Goal: Check status: Check status

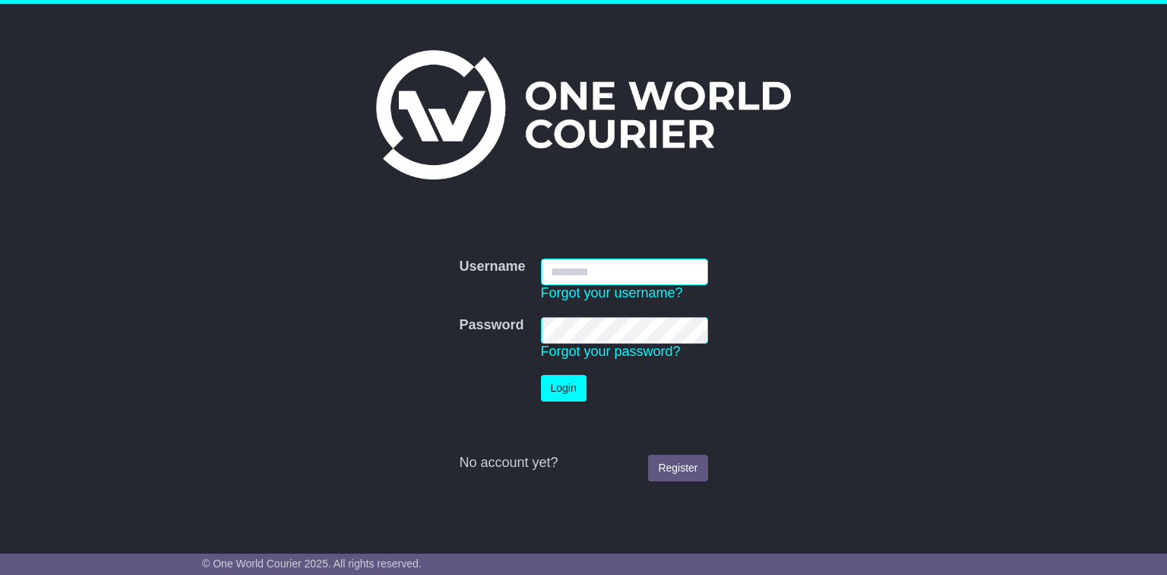
type input "**********"
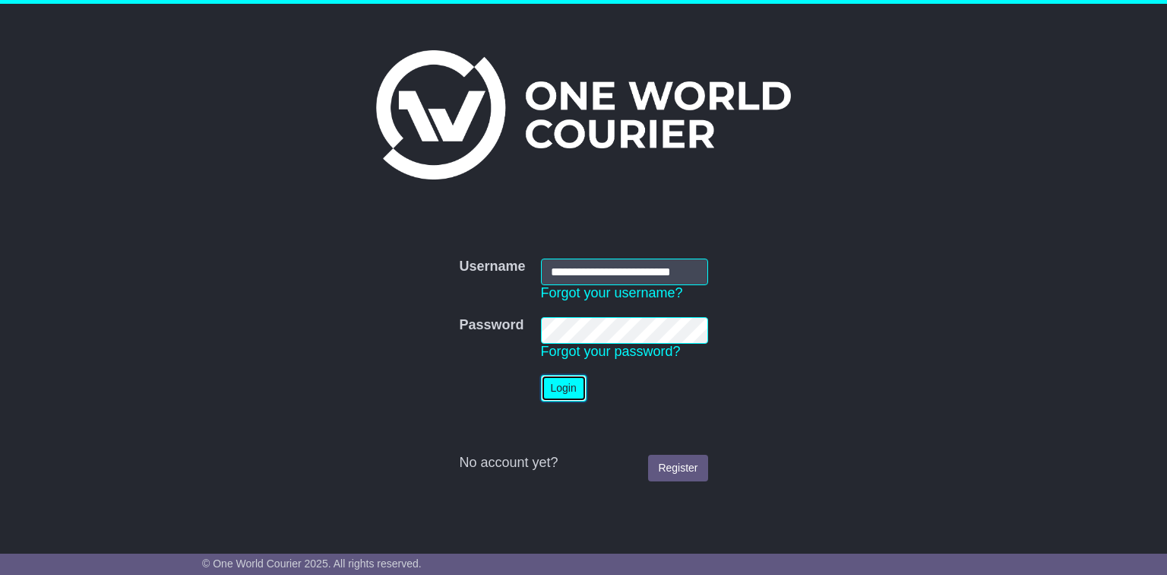
click at [565, 377] on button "Login" at bounding box center [564, 388] width 46 height 27
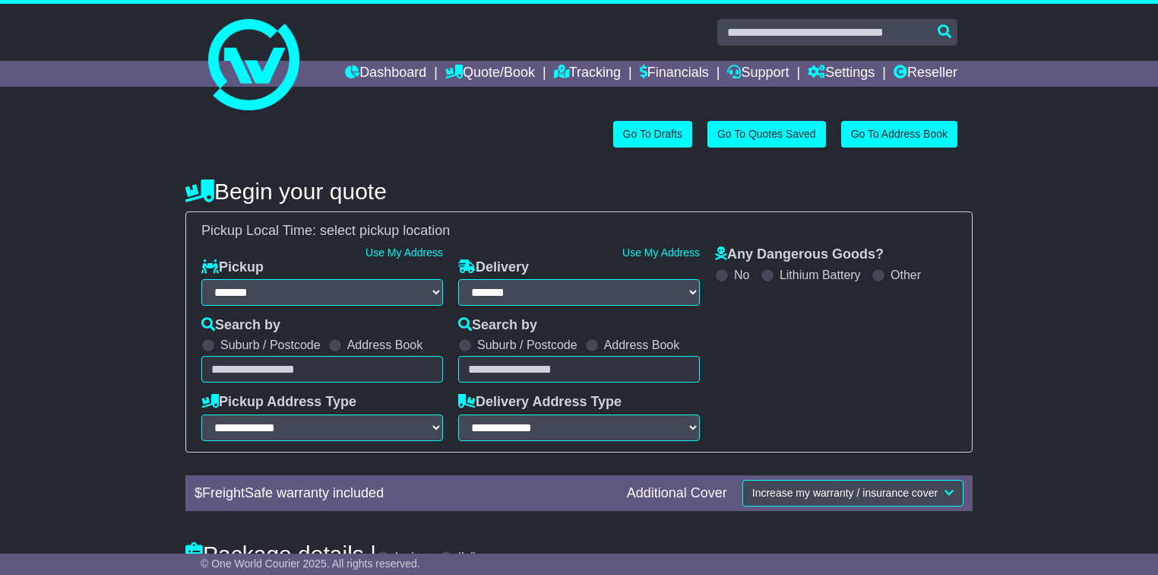
select select "**"
select select
click at [587, 74] on link "Tracking" at bounding box center [587, 74] width 67 height 26
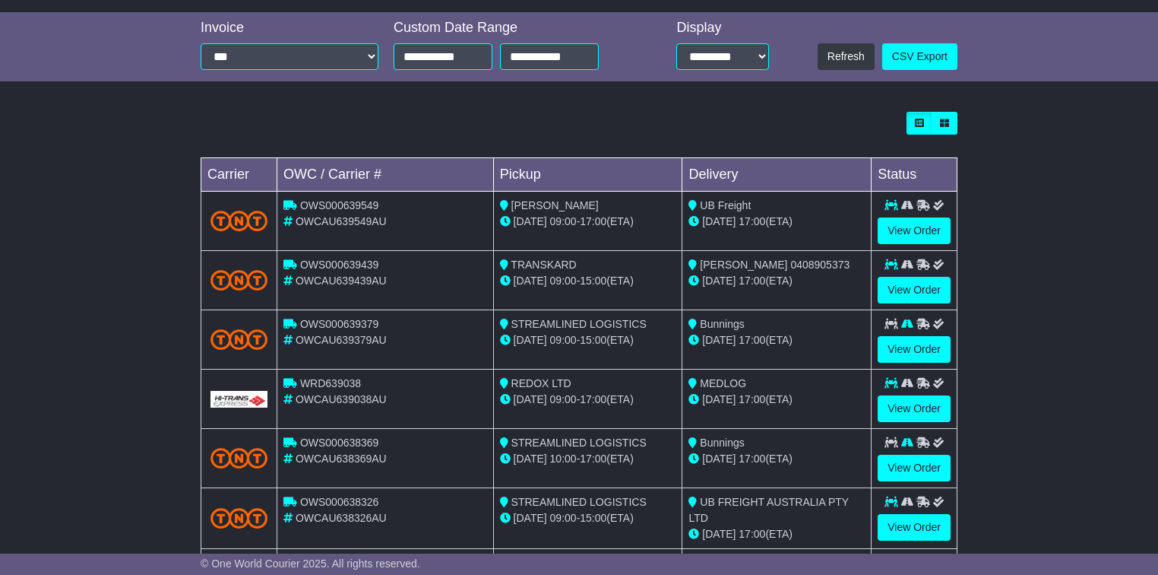
scroll to position [365, 0]
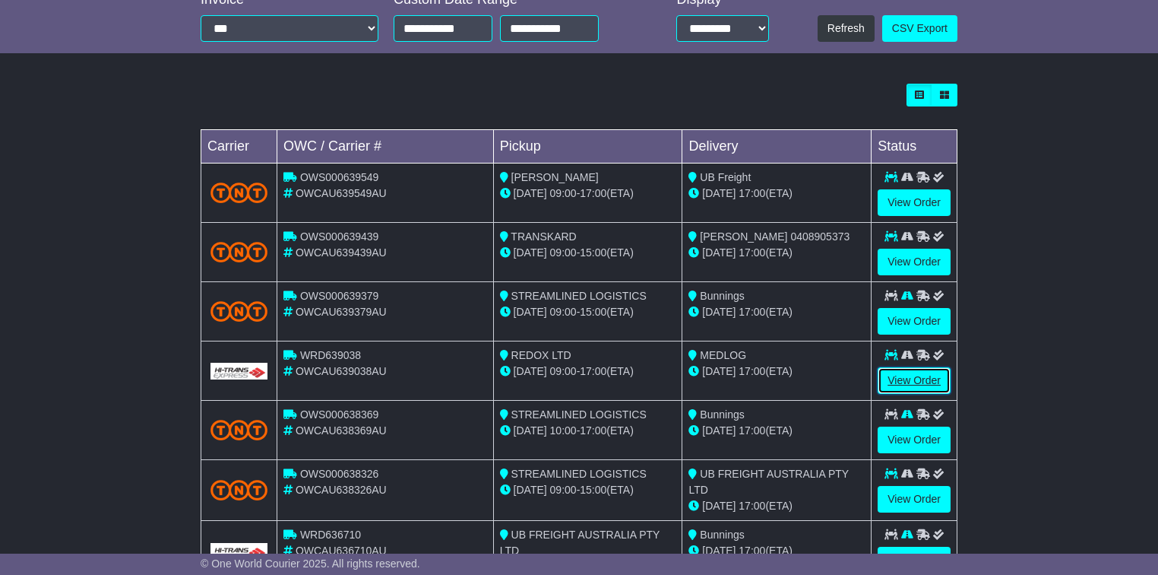
click at [885, 377] on link "View Order" at bounding box center [914, 380] width 73 height 27
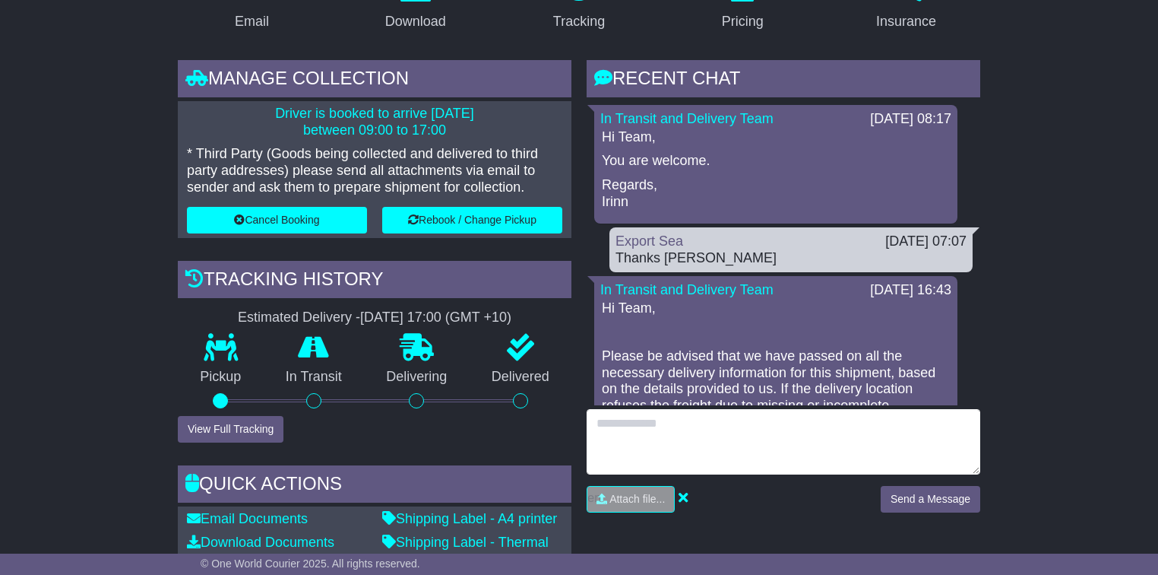
click at [709, 422] on textarea at bounding box center [784, 441] width 394 height 65
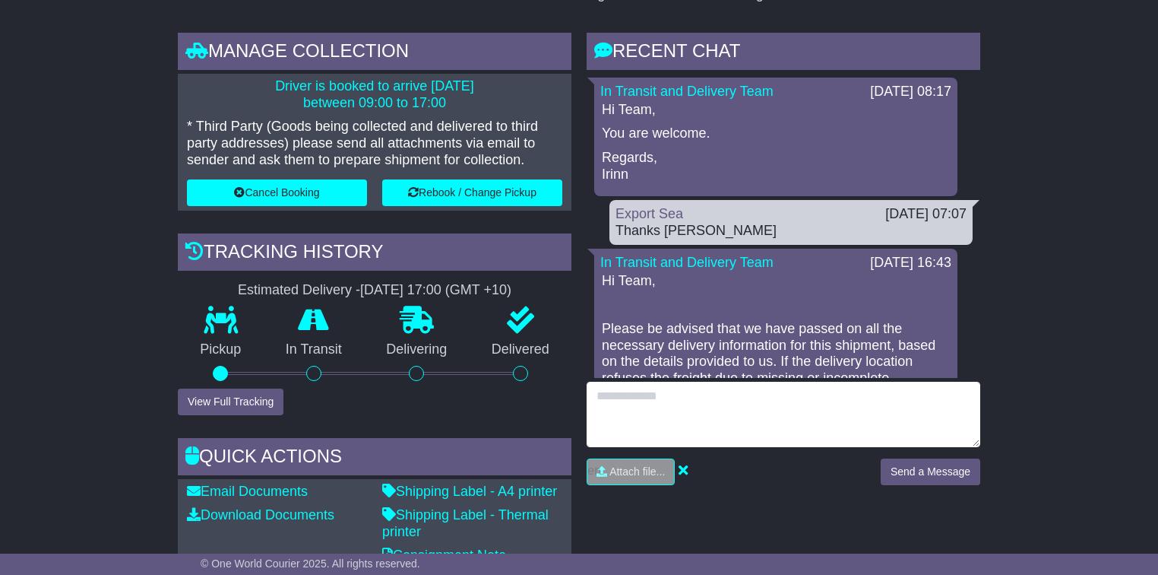
scroll to position [486, 0]
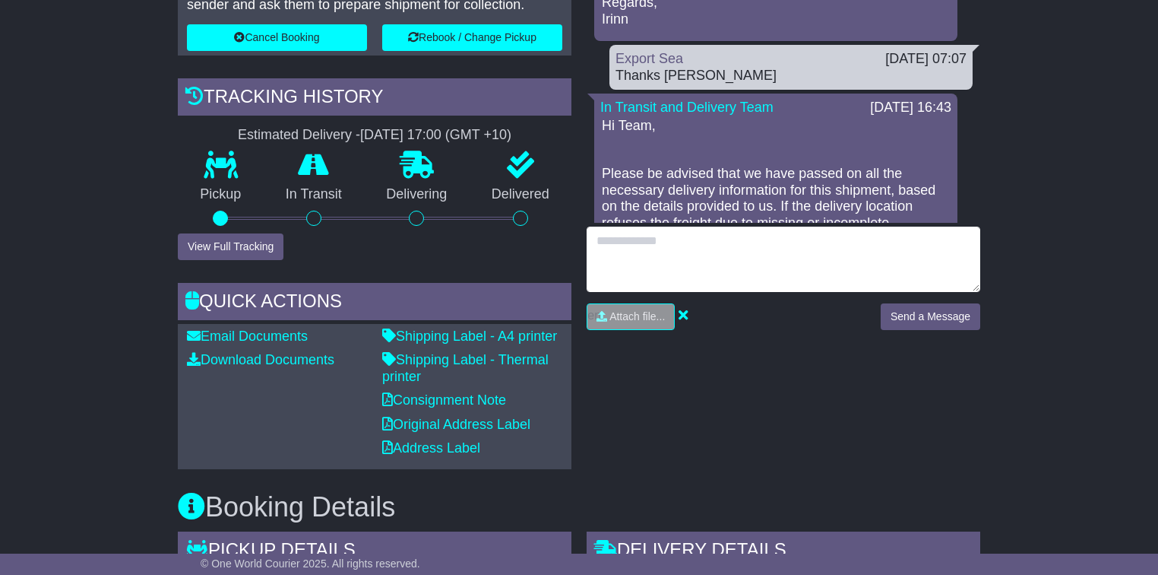
click at [651, 253] on textarea at bounding box center [784, 258] width 394 height 65
type textarea "**********"
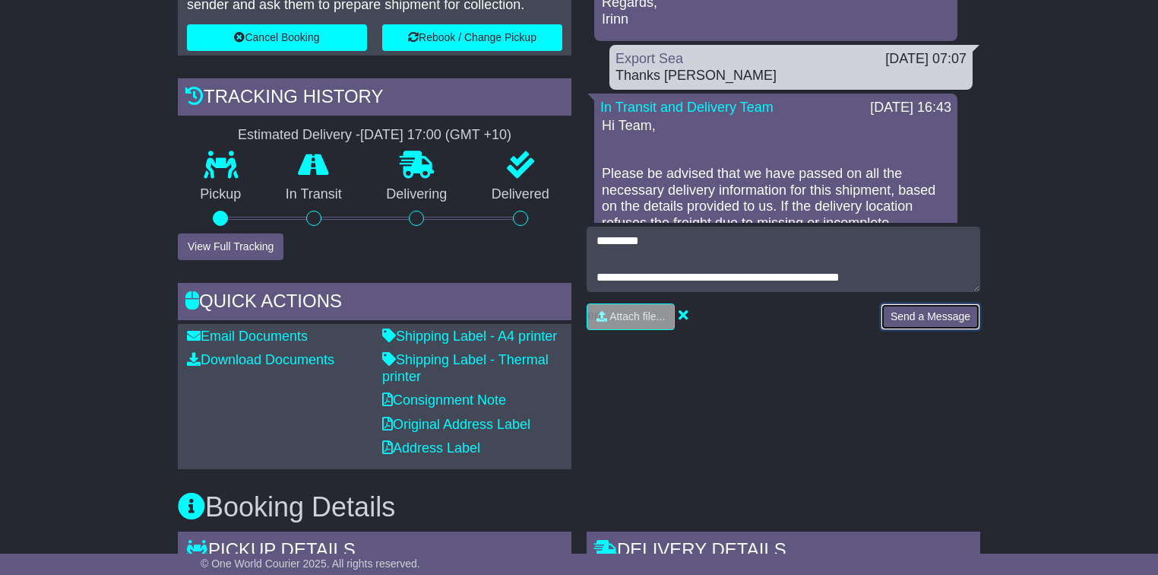
click at [970, 303] on button "Send a Message" at bounding box center [931, 316] width 100 height 27
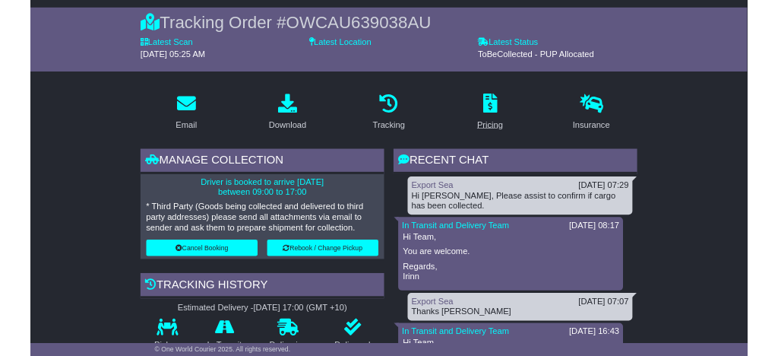
scroll to position [122, 0]
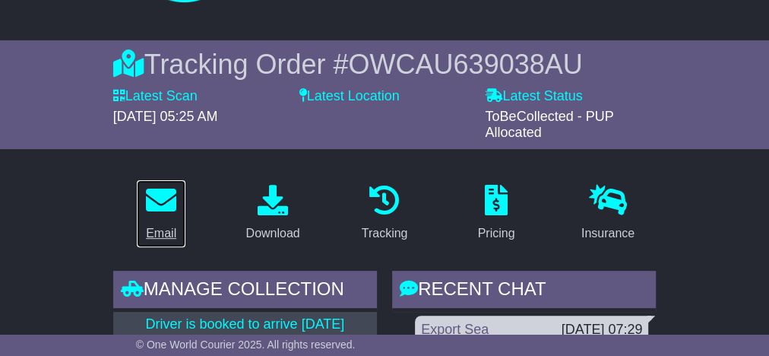
click at [158, 226] on div "Email" at bounding box center [161, 233] width 30 height 18
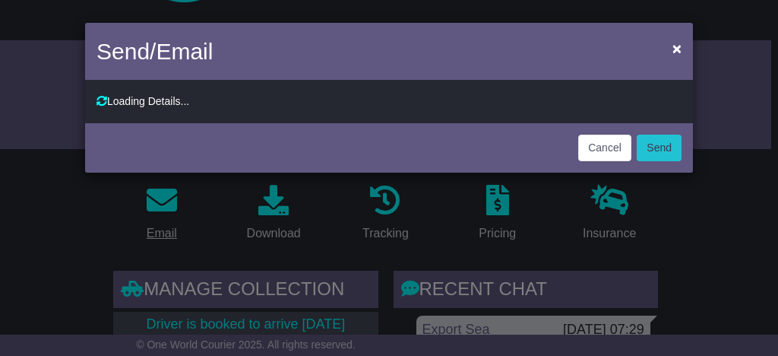
type input "**********"
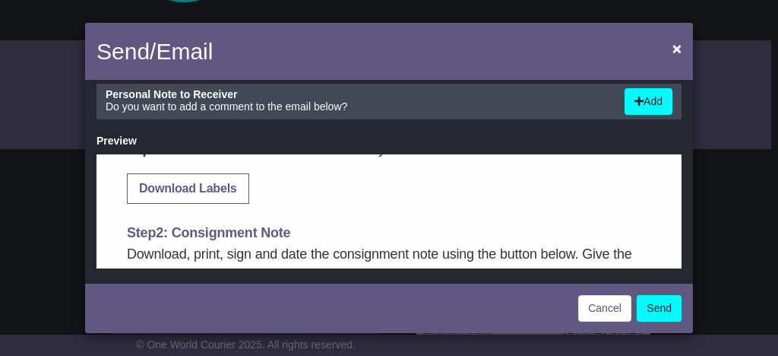
scroll to position [365, 0]
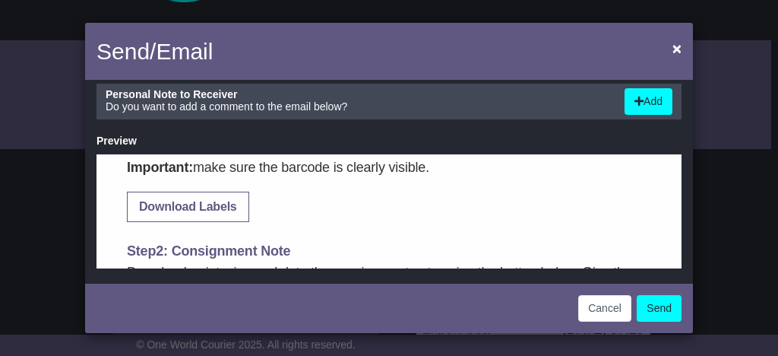
click at [240, 210] on link "Download Labels" at bounding box center [188, 206] width 121 height 29
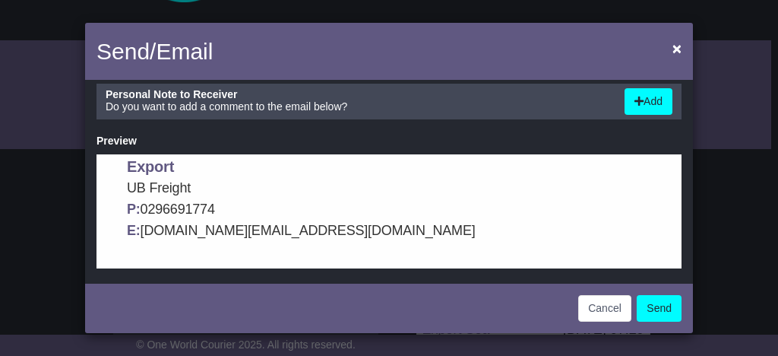
scroll to position [1097, 0]
click at [597, 311] on button "Cancel" at bounding box center [604, 308] width 53 height 27
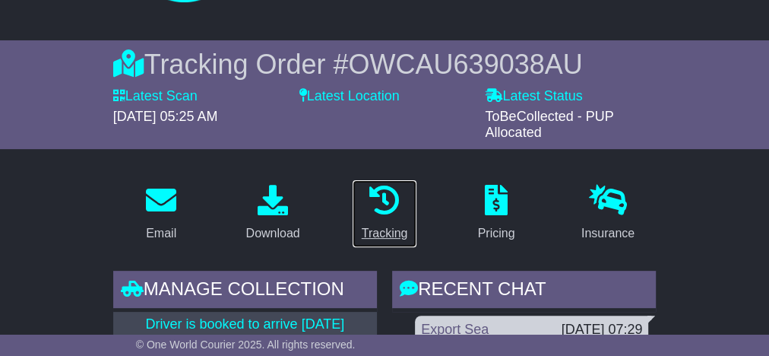
click at [397, 211] on icon at bounding box center [384, 200] width 30 height 30
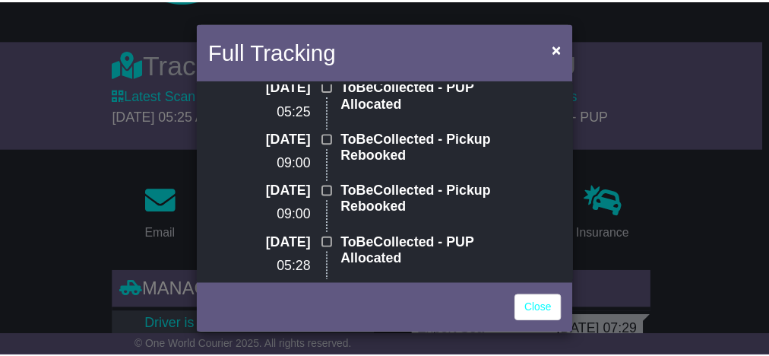
scroll to position [0, 0]
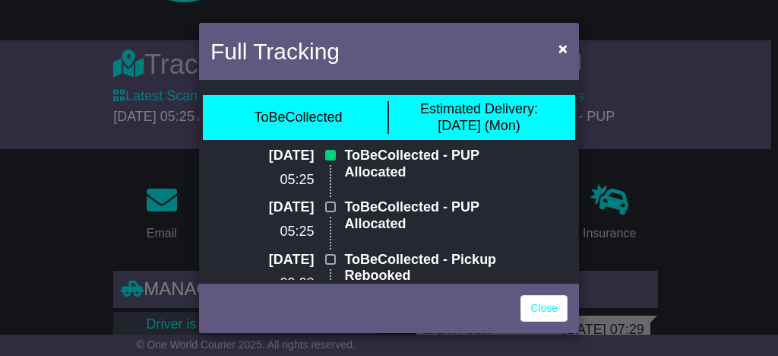
click at [536, 100] on div "ToBeCollected Estimated Delivery: 01 Sep (Mon)" at bounding box center [389, 117] width 372 height 45
click at [565, 47] on span "×" at bounding box center [563, 48] width 9 height 17
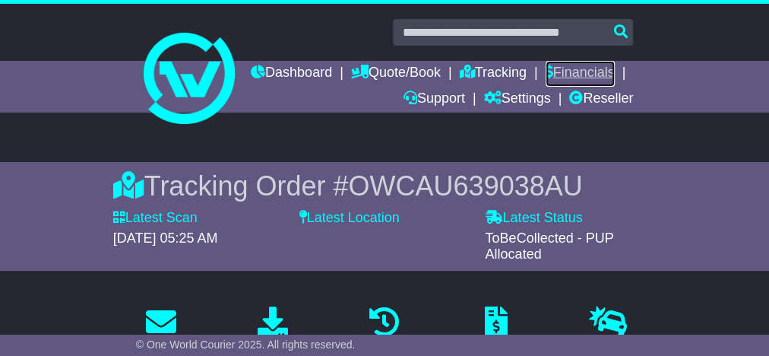
click at [546, 87] on link "Financials" at bounding box center [580, 74] width 69 height 26
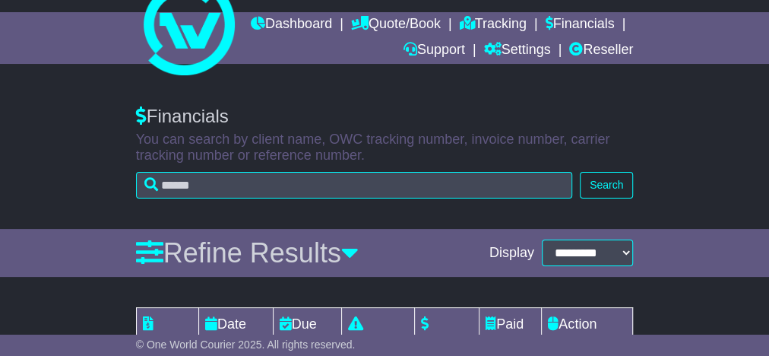
scroll to position [36, 0]
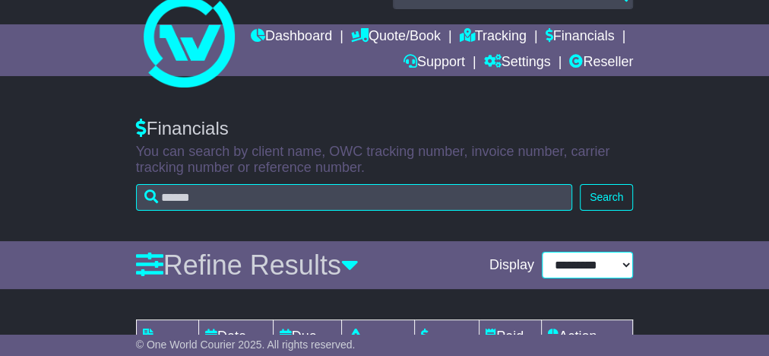
click at [609, 264] on select "**********" at bounding box center [588, 265] width 92 height 27
select select "**"
click at [542, 252] on select "**********" at bounding box center [588, 265] width 92 height 27
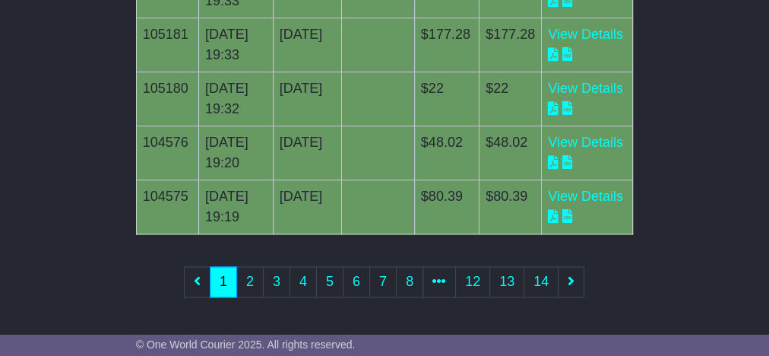
scroll to position [1359, 0]
click at [258, 272] on link "2" at bounding box center [249, 281] width 27 height 31
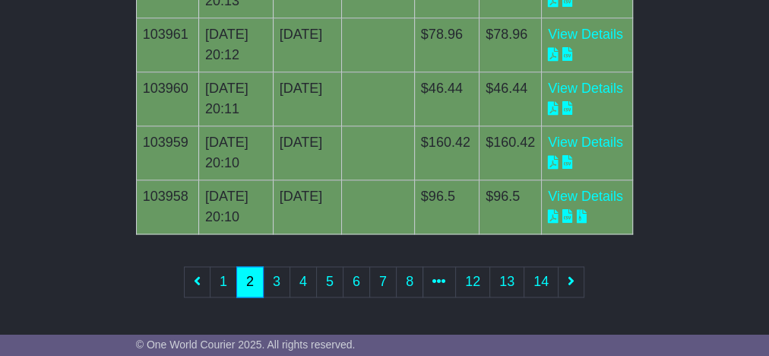
scroll to position [1055, 0]
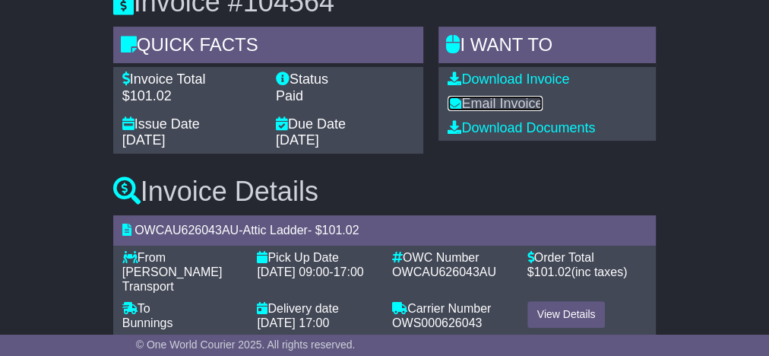
click at [540, 109] on link "Email Invoice" at bounding box center [495, 103] width 95 height 15
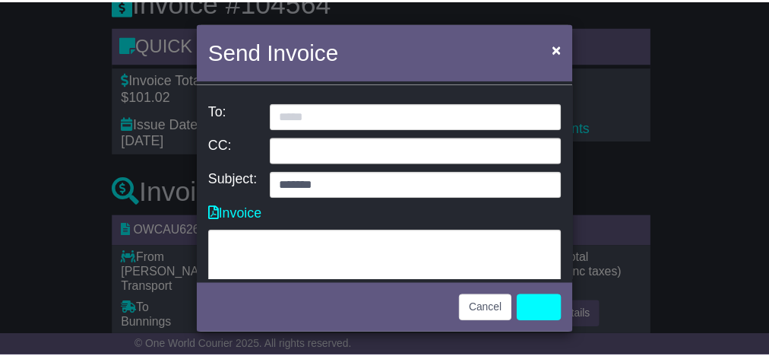
scroll to position [97, 0]
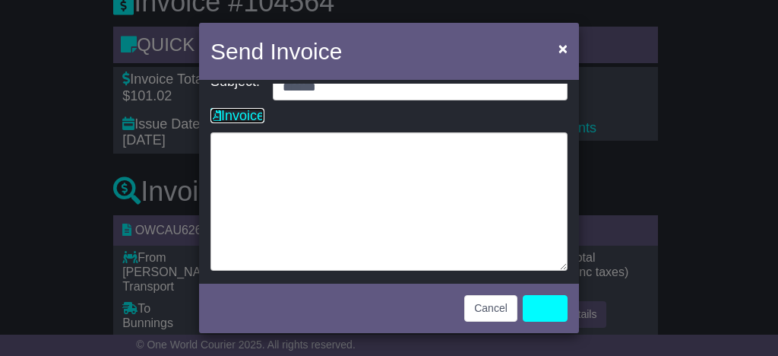
click at [225, 120] on link "Invoice" at bounding box center [238, 115] width 54 height 15
drag, startPoint x: 507, startPoint y: 298, endPoint x: 402, endPoint y: 333, distance: 110.5
click at [506, 298] on button "Cancel" at bounding box center [490, 308] width 53 height 27
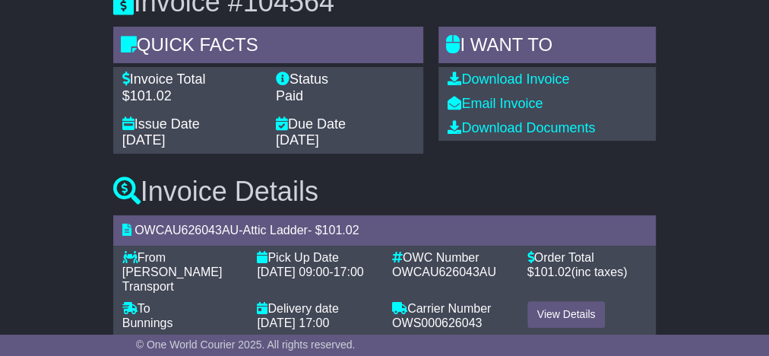
click at [317, 73] on div "Status" at bounding box center [345, 79] width 138 height 17
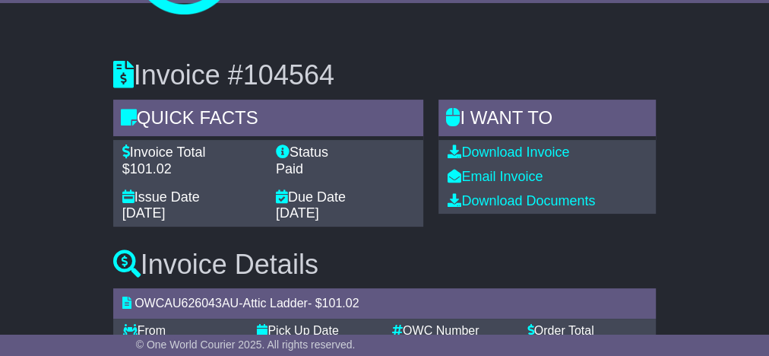
scroll to position [0, 0]
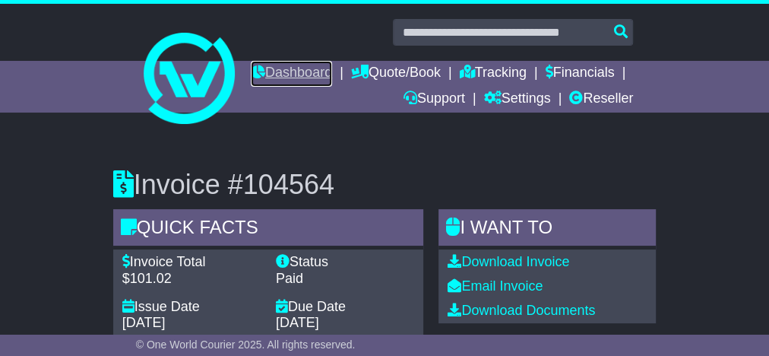
click at [332, 76] on link "Dashboard" at bounding box center [291, 74] width 81 height 26
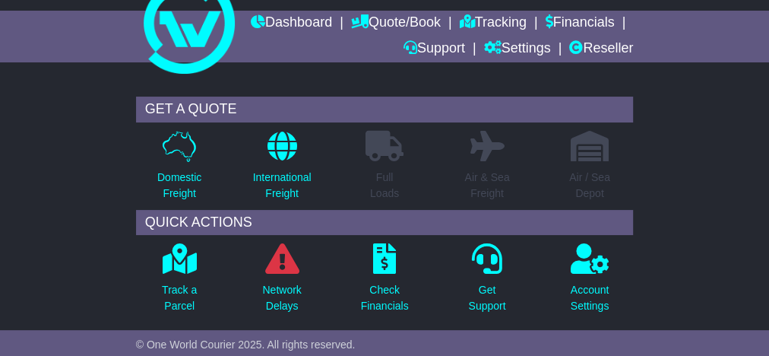
scroll to position [122, 0]
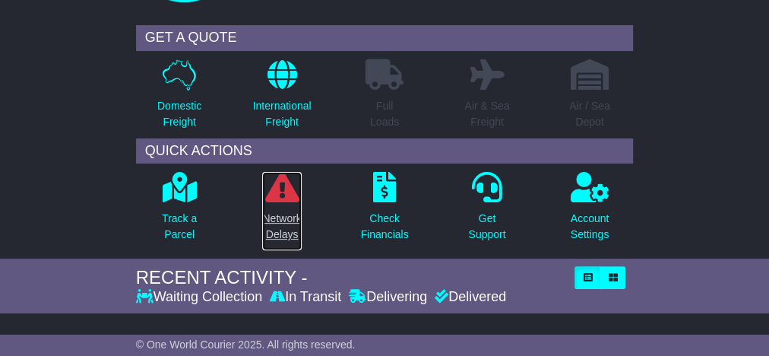
click at [287, 201] on icon at bounding box center [282, 187] width 34 height 30
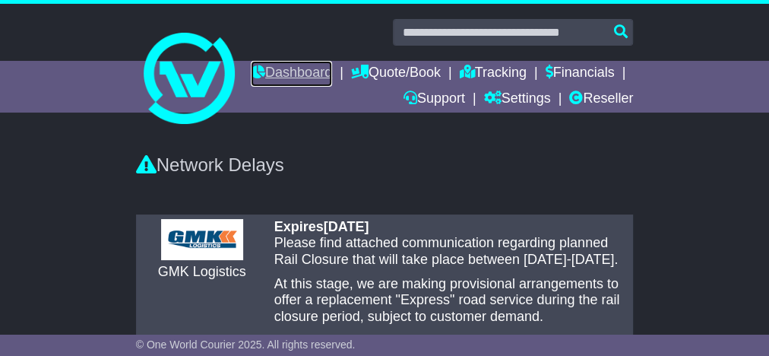
click at [332, 71] on link "Dashboard" at bounding box center [291, 74] width 81 height 26
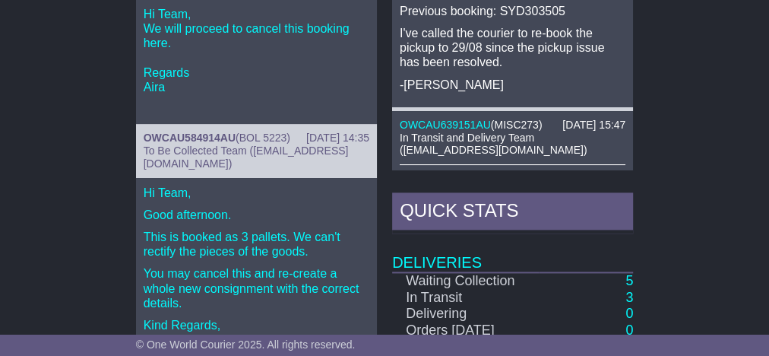
scroll to position [1181, 0]
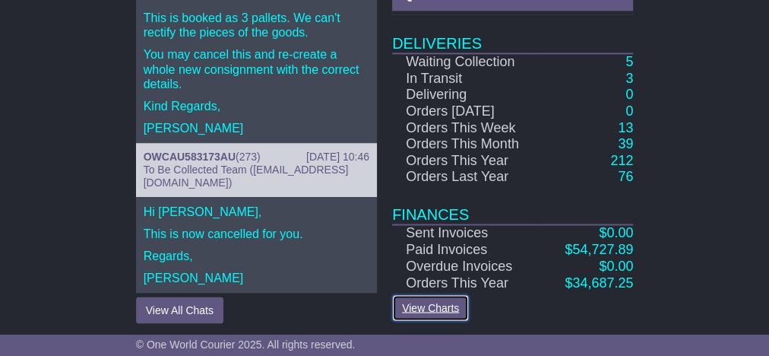
click at [426, 295] on link "View Charts" at bounding box center [430, 307] width 77 height 27
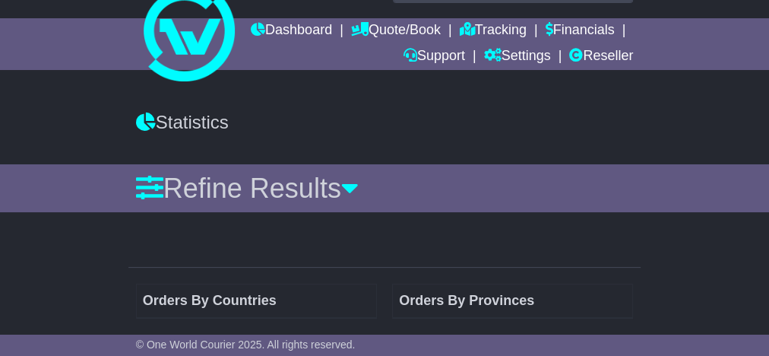
scroll to position [65, 0]
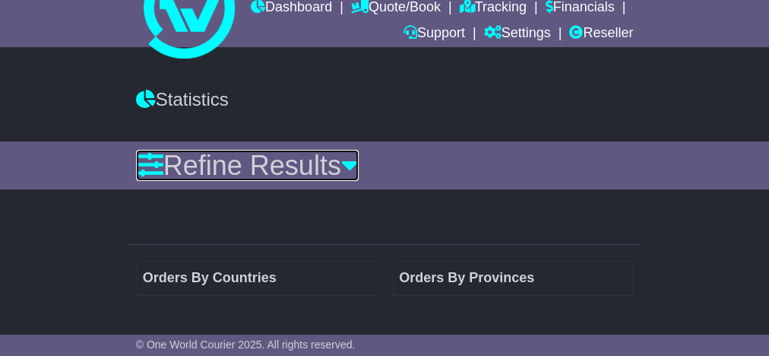
click at [359, 165] on icon at bounding box center [349, 164] width 17 height 27
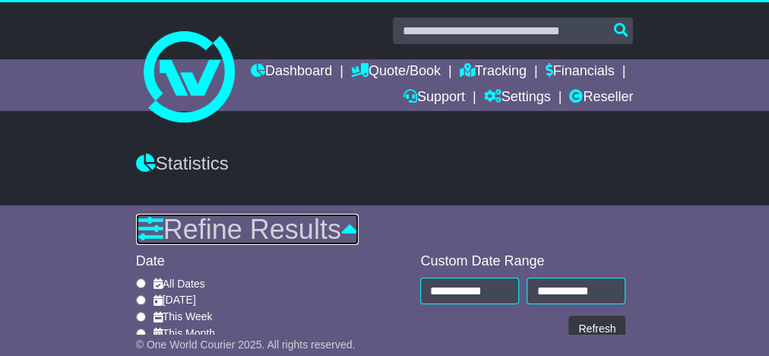
scroll to position [0, 0]
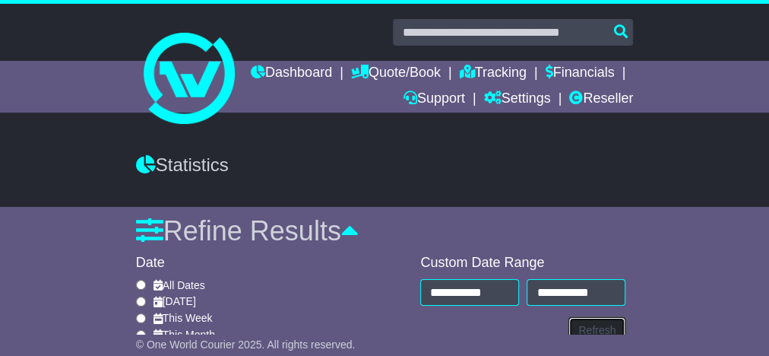
click at [584, 332] on button "Refresh" at bounding box center [596, 330] width 57 height 27
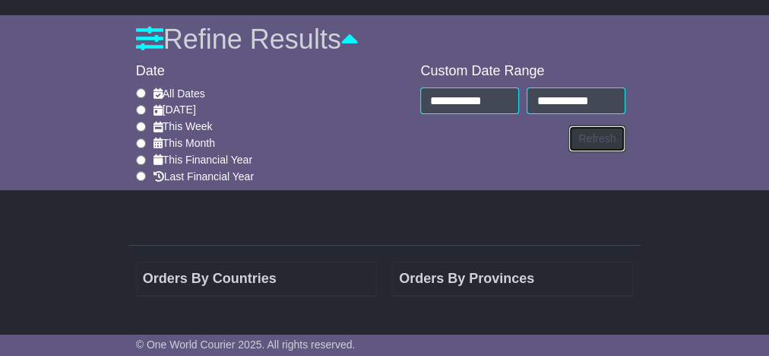
scroll to position [192, 0]
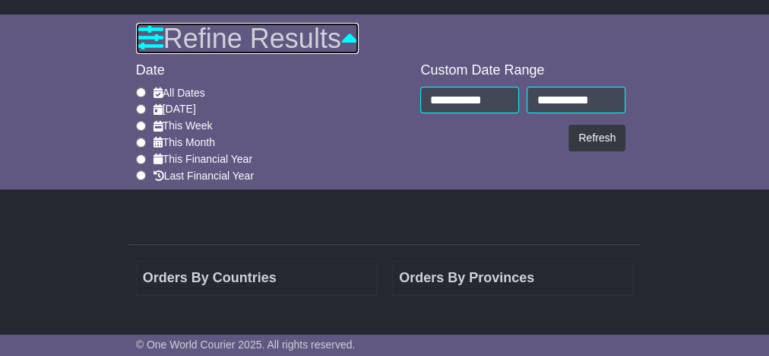
click at [359, 36] on icon at bounding box center [349, 37] width 17 height 27
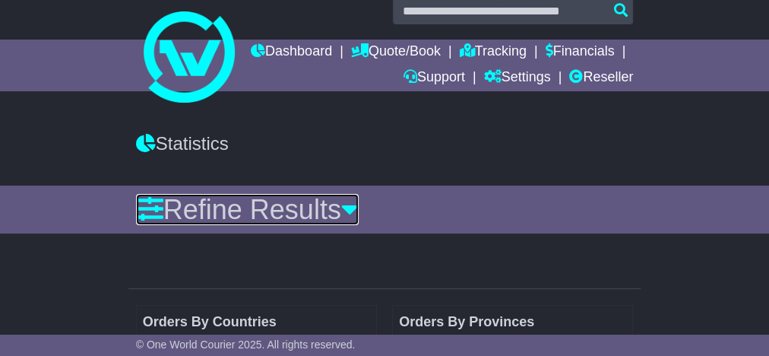
scroll to position [5, 0]
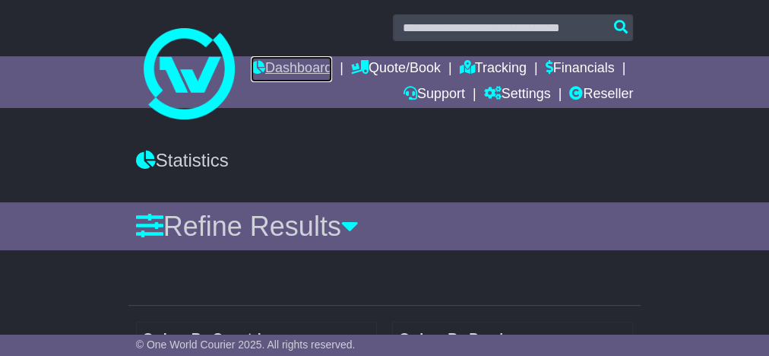
click at [332, 72] on link "Dashboard" at bounding box center [291, 69] width 81 height 26
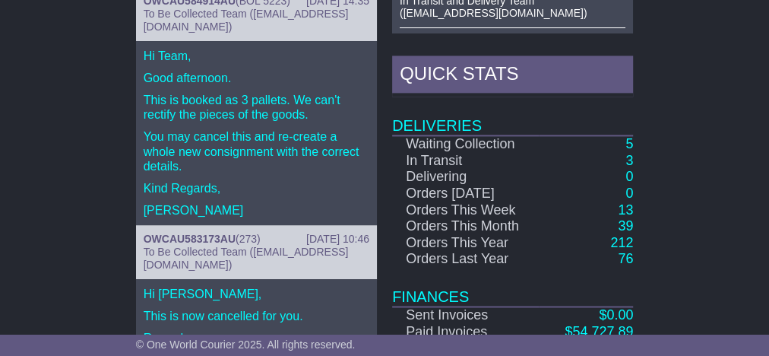
scroll to position [1181, 0]
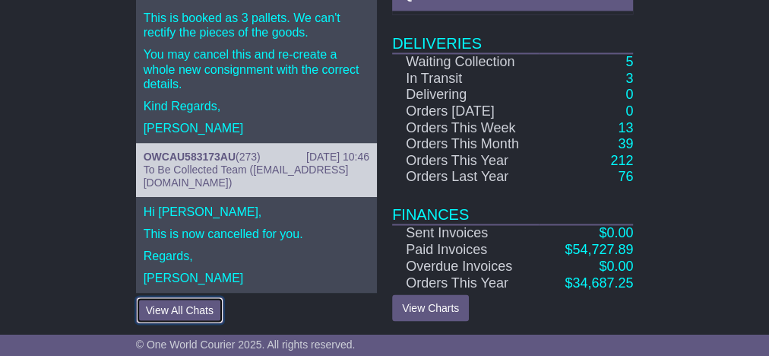
click at [213, 299] on button "View All Chats" at bounding box center [179, 309] width 87 height 27
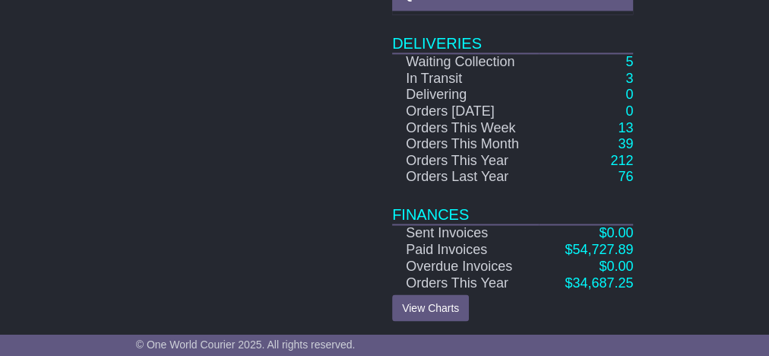
scroll to position [1178, 0]
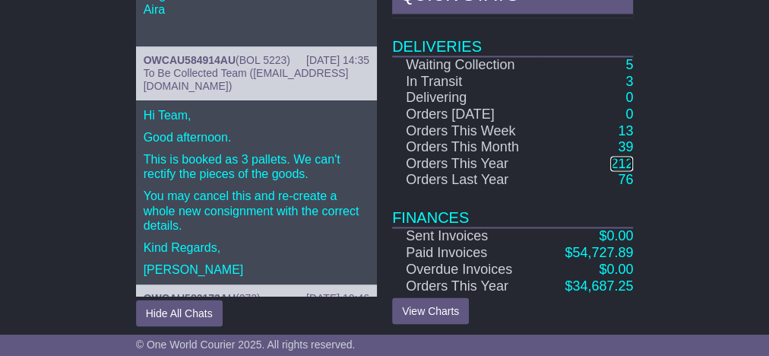
click at [628, 157] on link "212" at bounding box center [621, 163] width 23 height 15
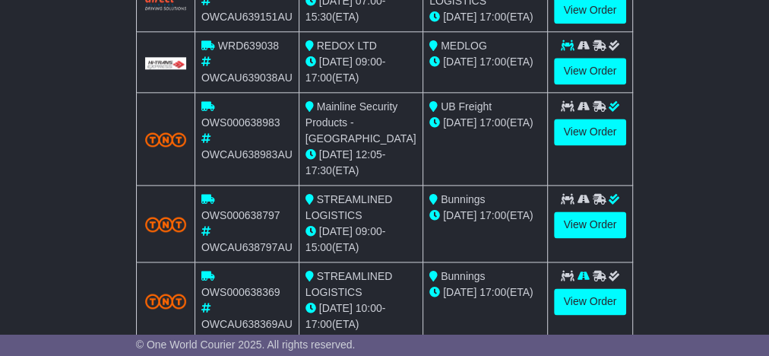
scroll to position [1052, 0]
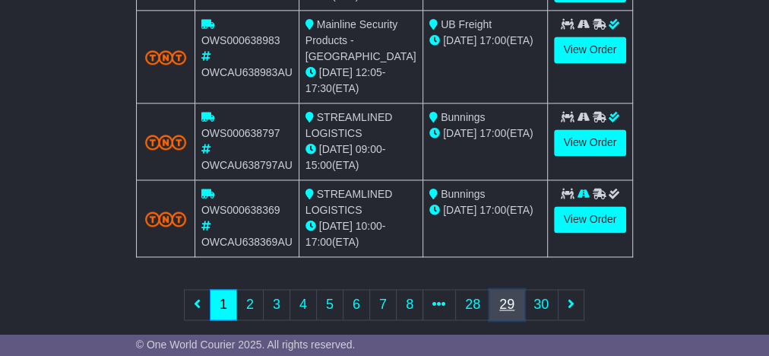
click at [502, 289] on link "29" at bounding box center [506, 304] width 35 height 31
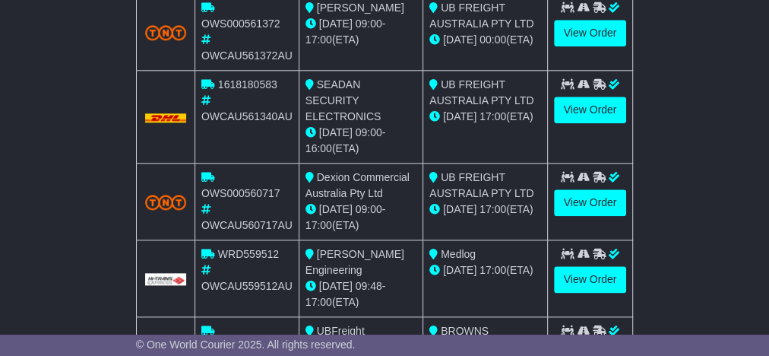
scroll to position [809, 0]
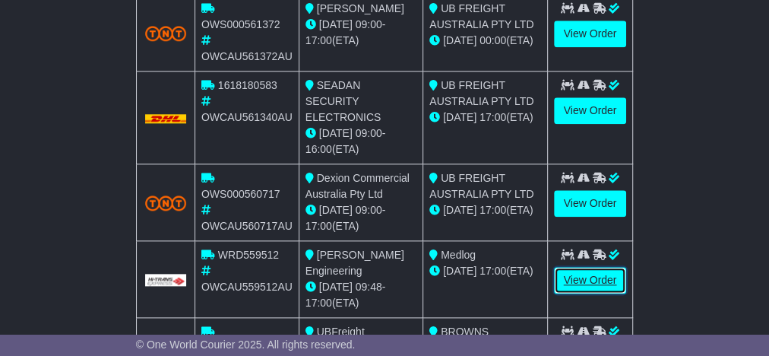
click at [582, 267] on link "View Order" at bounding box center [590, 280] width 73 height 27
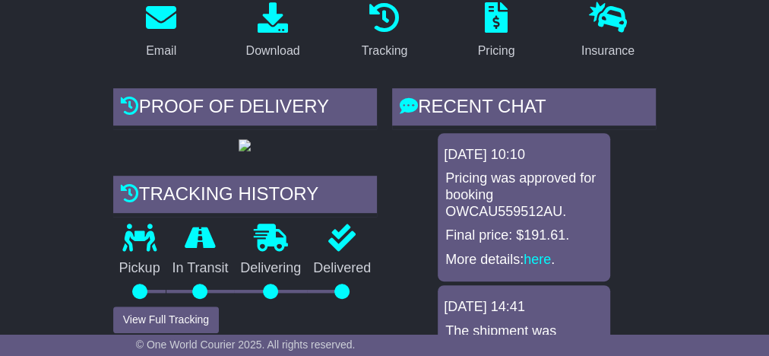
scroll to position [315, 0]
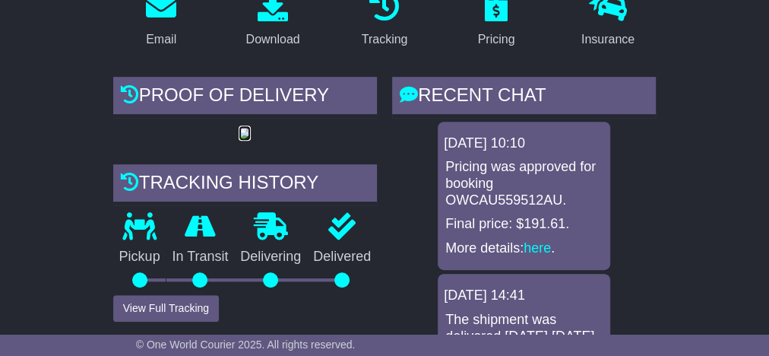
click at [239, 140] on img at bounding box center [245, 134] width 12 height 12
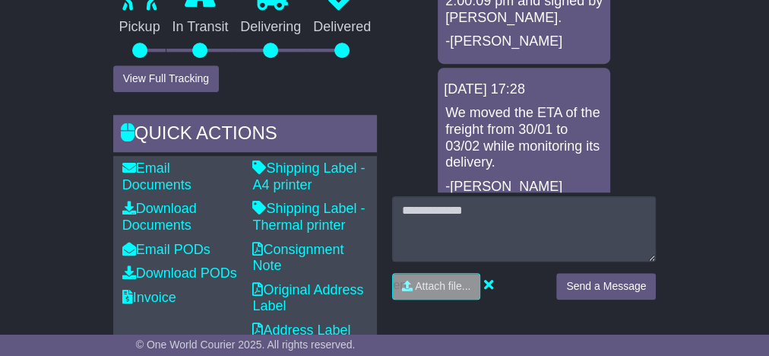
scroll to position [631, 0]
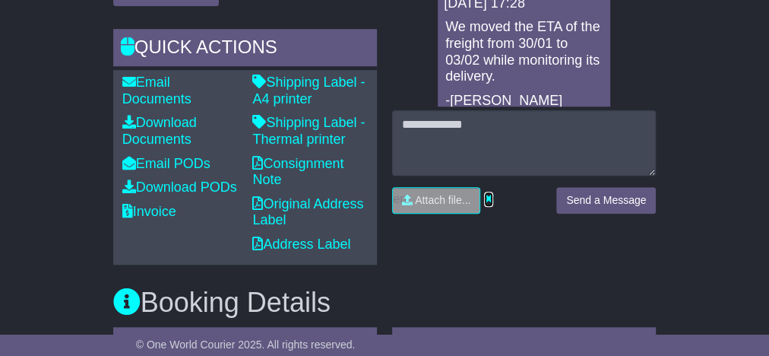
click at [490, 205] on icon at bounding box center [488, 199] width 9 height 14
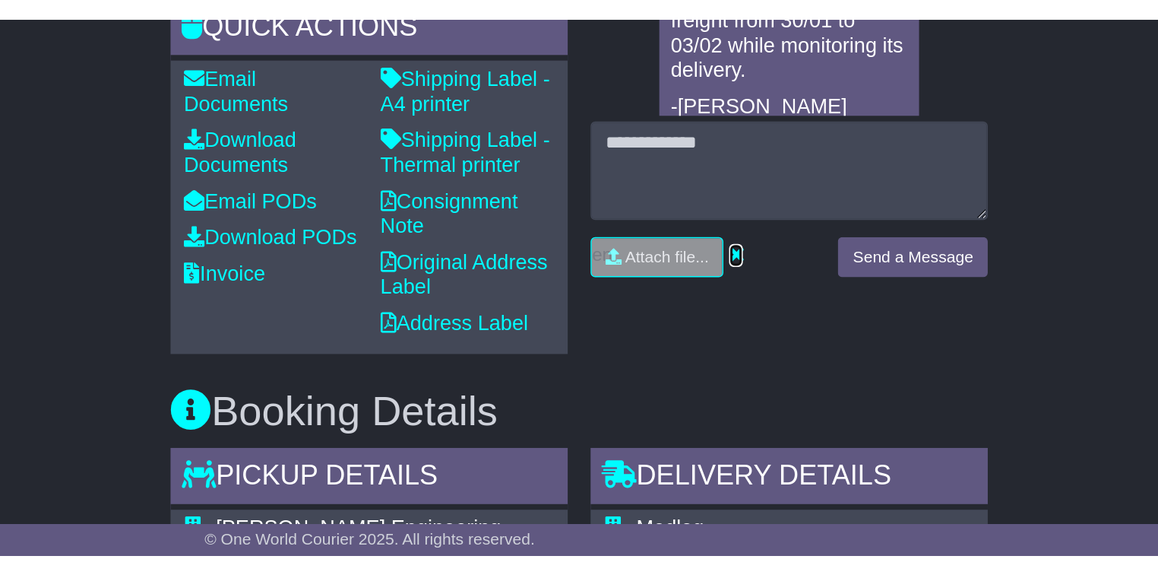
scroll to position [752, 0]
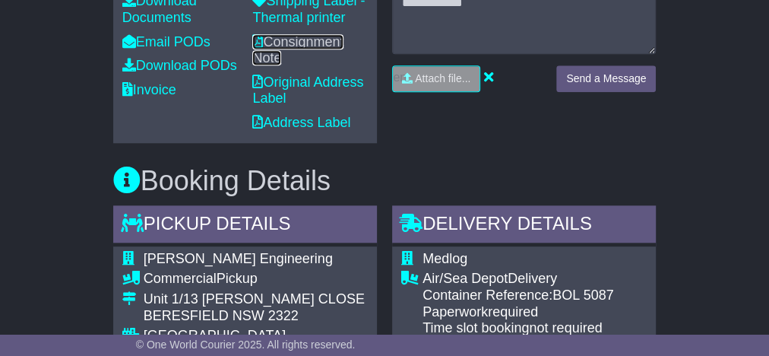
click at [309, 66] on link "Consignment Note" at bounding box center [297, 50] width 91 height 32
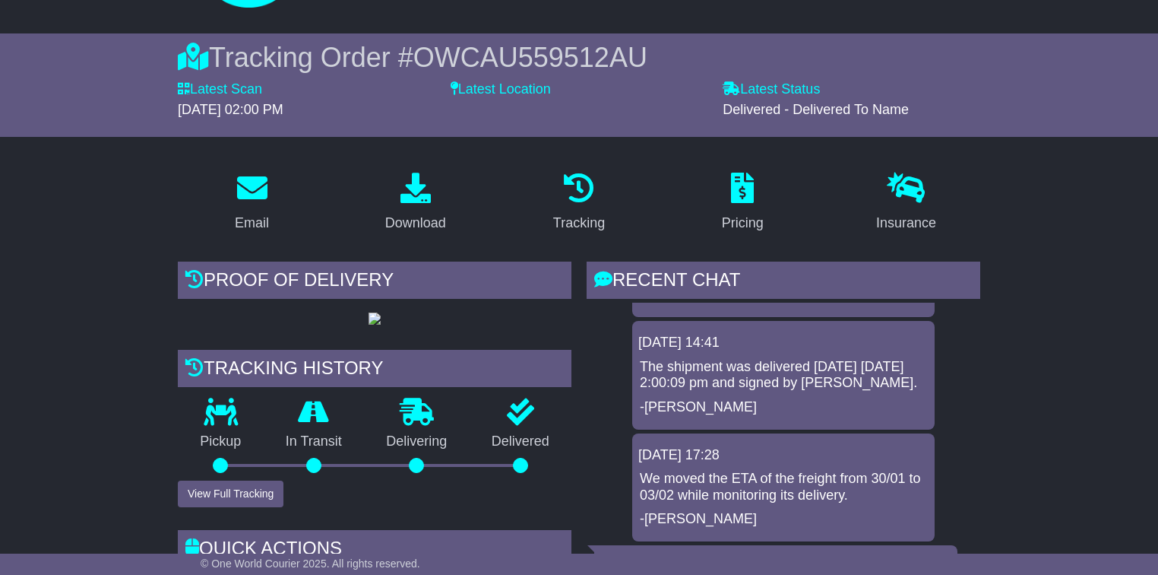
scroll to position [0, 0]
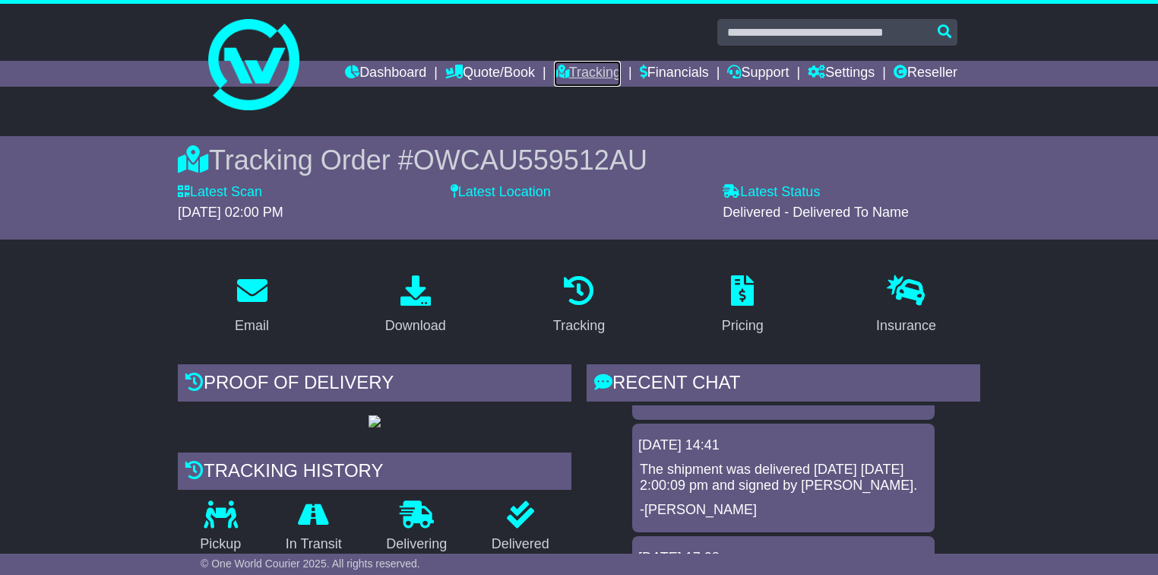
click at [599, 67] on link "Tracking" at bounding box center [587, 74] width 67 height 26
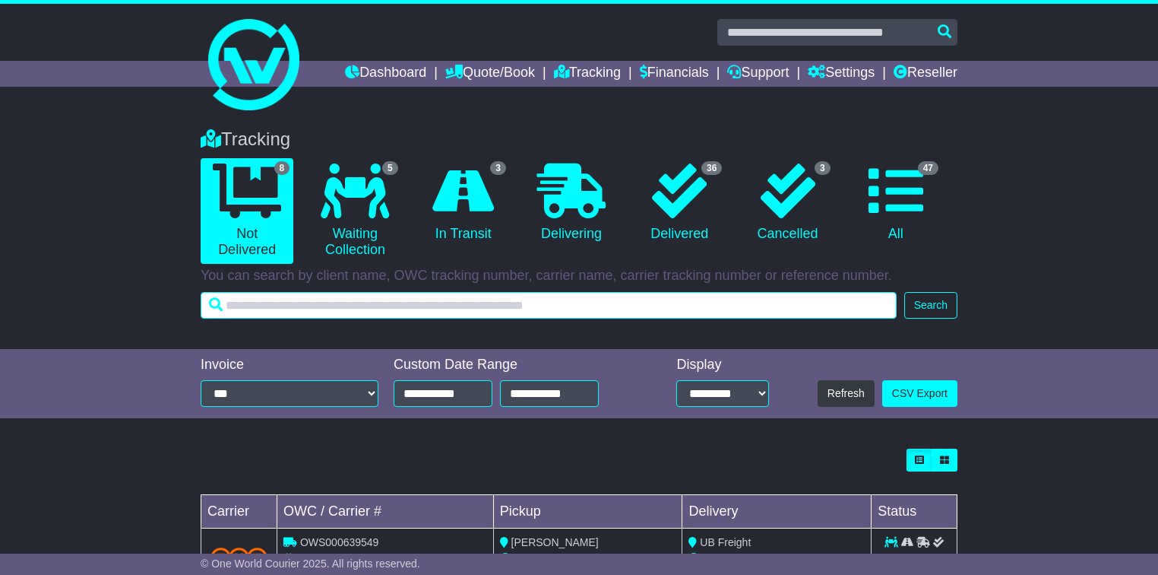
click at [552, 308] on input "text" at bounding box center [549, 305] width 696 height 27
paste input "*********"
type input "*********"
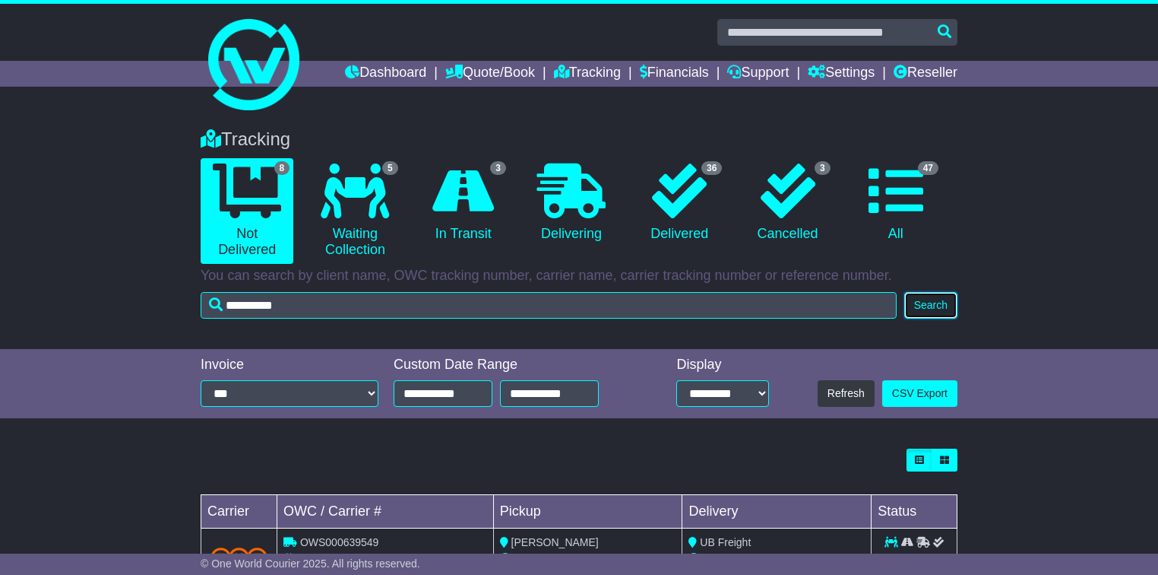
click at [937, 293] on button "Search" at bounding box center [930, 305] width 53 height 27
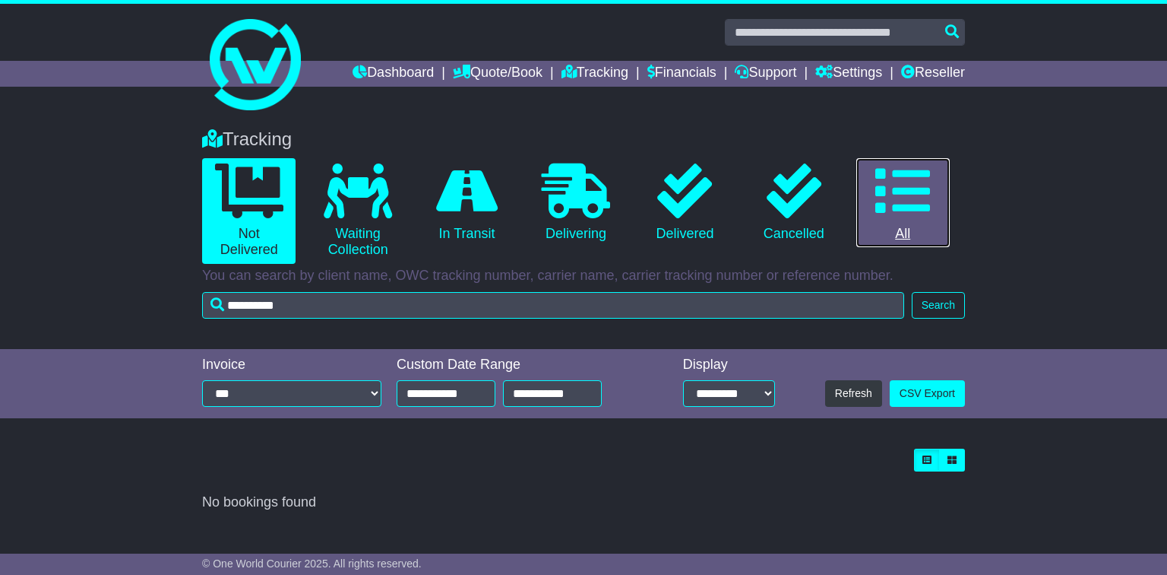
click at [895, 219] on link "0 All" at bounding box center [902, 203] width 93 height 90
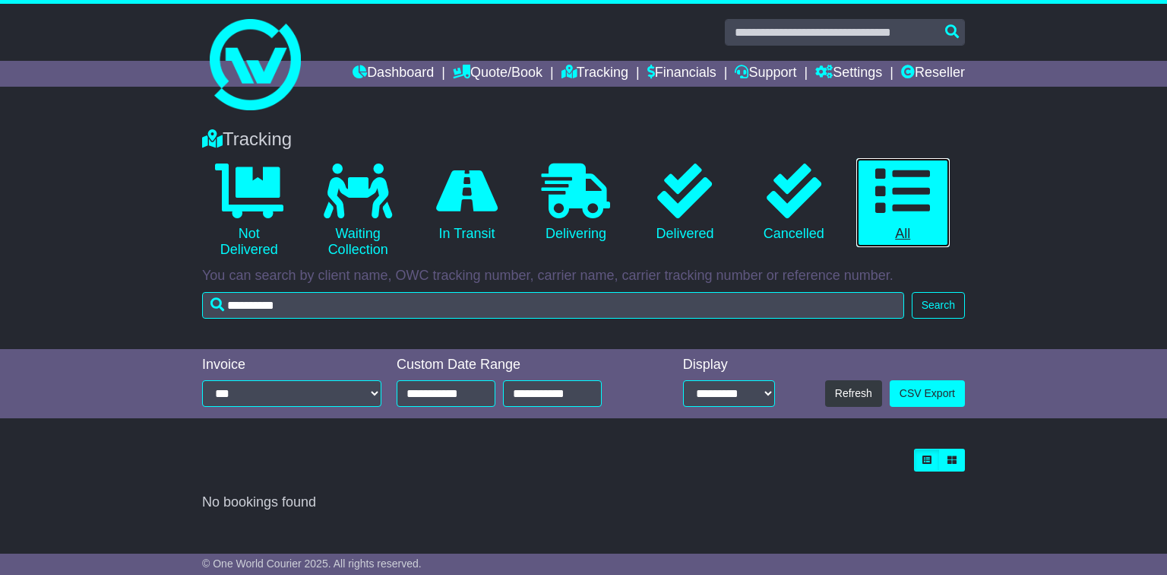
click at [926, 223] on link "0 All" at bounding box center [902, 203] width 93 height 90
click at [910, 215] on icon at bounding box center [902, 190] width 55 height 55
click at [921, 306] on button "Search" at bounding box center [938, 305] width 53 height 27
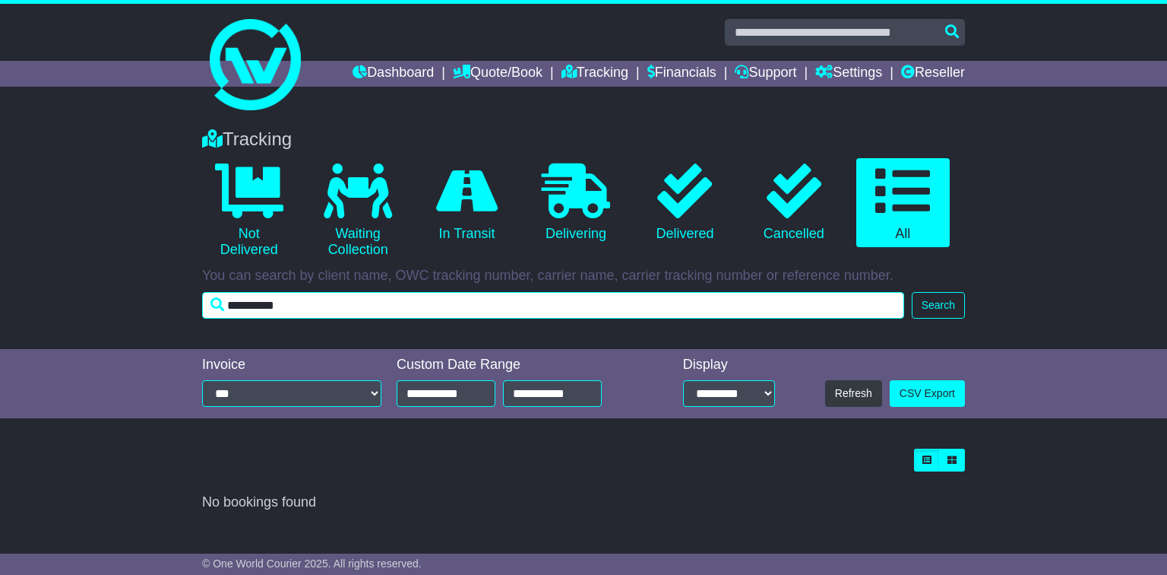
drag, startPoint x: 844, startPoint y: 310, endPoint x: 0, endPoint y: 223, distance: 848.8
click at [0, 223] on div "Tracking 0 Not Delivered 0 Waiting Collection 0 In Transit 0 Delivering 0" at bounding box center [583, 231] width 1167 height 236
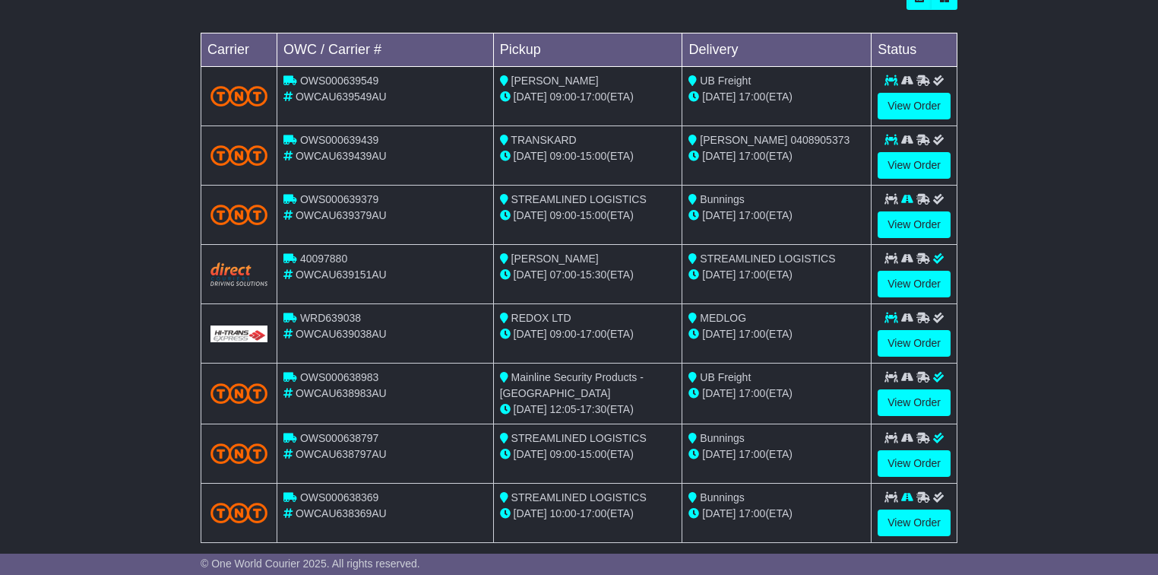
scroll to position [544, 0]
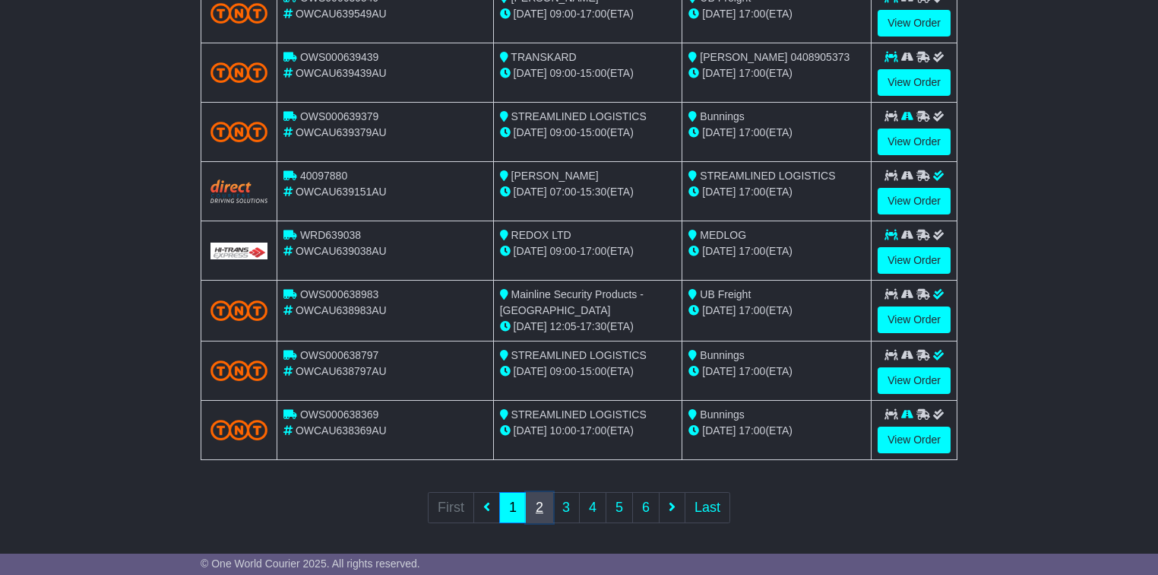
click at [551, 507] on link "2" at bounding box center [539, 507] width 27 height 31
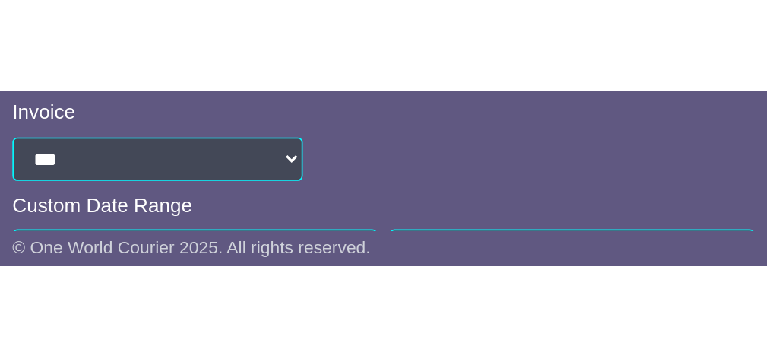
scroll to position [483, 0]
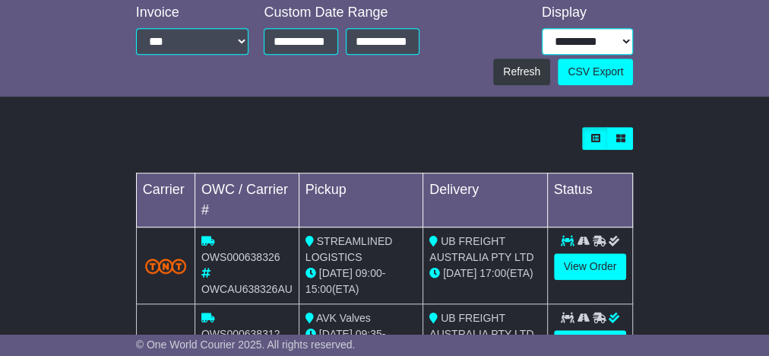
click at [626, 42] on select "**********" at bounding box center [588, 41] width 92 height 27
select select "**"
click at [542, 28] on select "**********" at bounding box center [588, 41] width 92 height 27
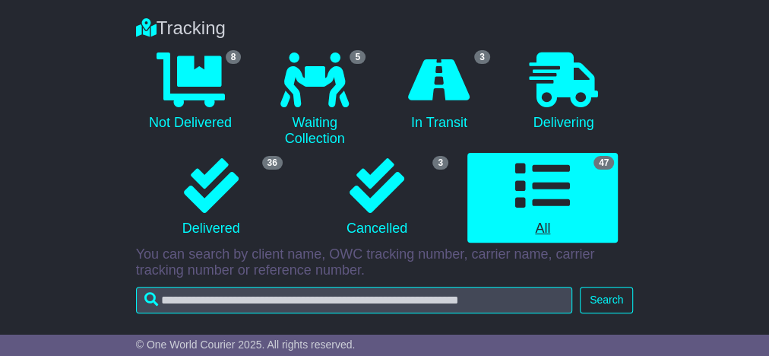
scroll to position [164, 0]
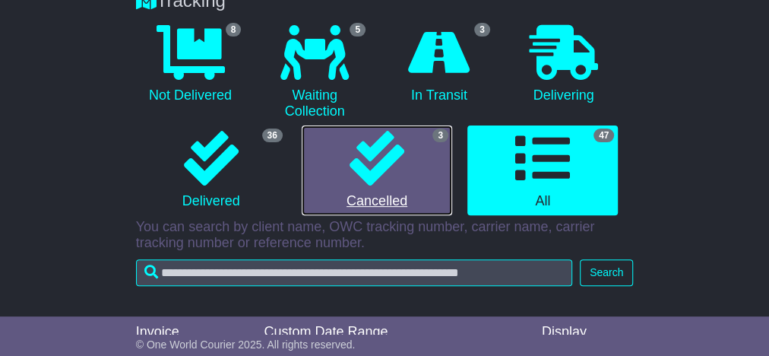
click at [433, 183] on link "3 Cancelled" at bounding box center [377, 170] width 150 height 90
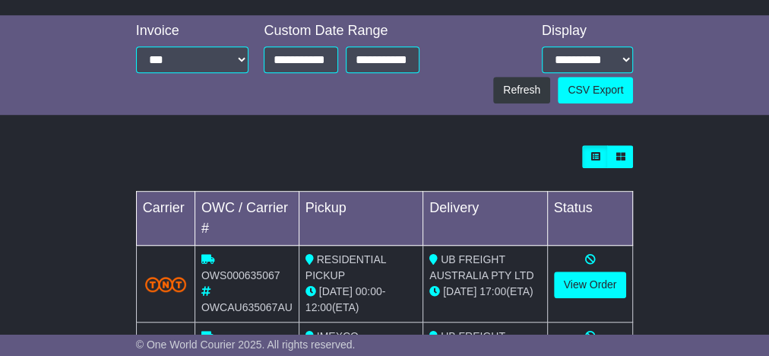
scroll to position [468, 0]
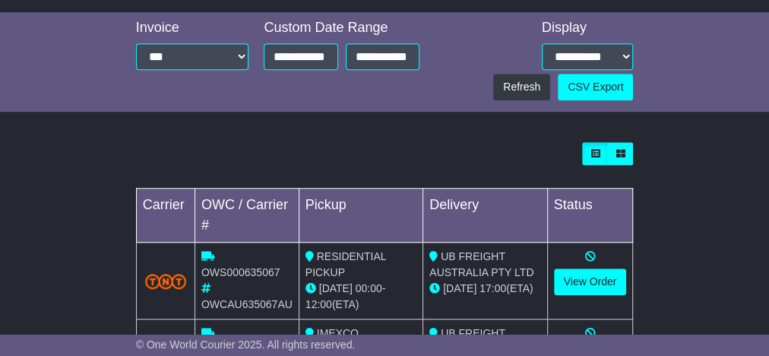
click at [719, 198] on div "Loading... No bookings found Carrier OWC / Carrier # Pickup Delivery Status OWS…" at bounding box center [384, 316] width 769 height 362
click at [685, 196] on div "Loading... No bookings found Carrier OWC / Carrier # Pickup Delivery Status OWS…" at bounding box center [384, 316] width 769 height 362
click at [673, 289] on div "Loading... No bookings found Carrier OWC / Carrier # Pickup Delivery Status OWS…" at bounding box center [384, 316] width 769 height 362
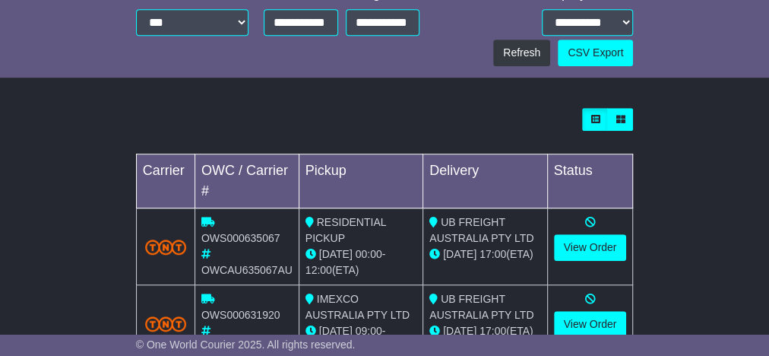
scroll to position [529, 0]
